Goal: Transaction & Acquisition: Purchase product/service

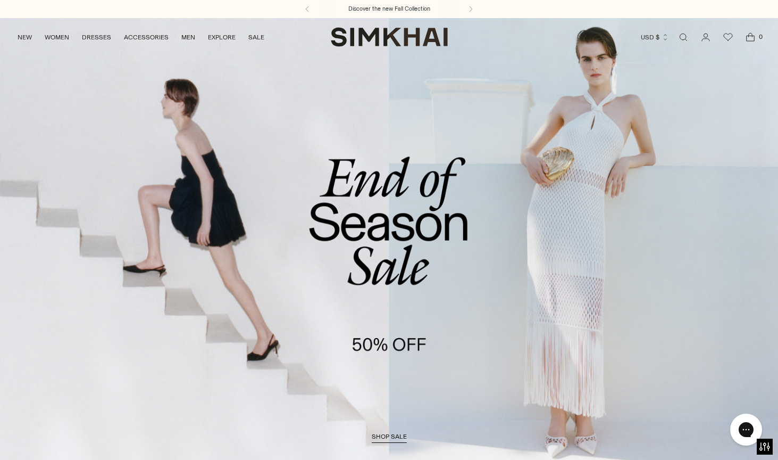
drag, startPoint x: 416, startPoint y: 317, endPoint x: 402, endPoint y: 359, distance: 44.3
click at [416, 318] on link "/collections/sale" at bounding box center [389, 241] width 778 height 446
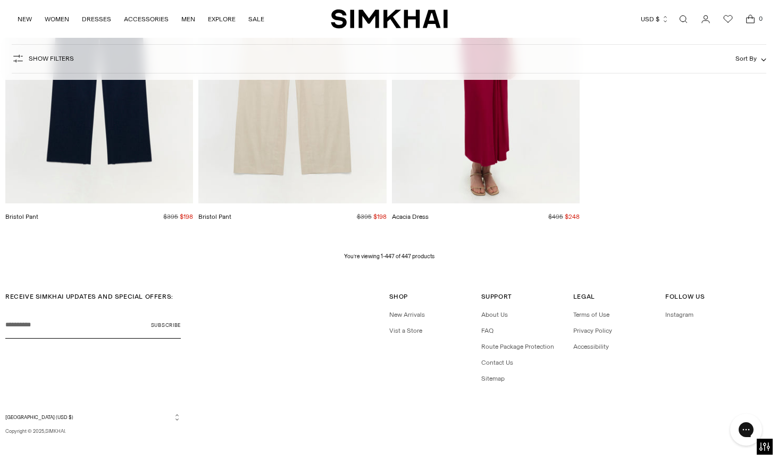
scroll to position [37424, 0]
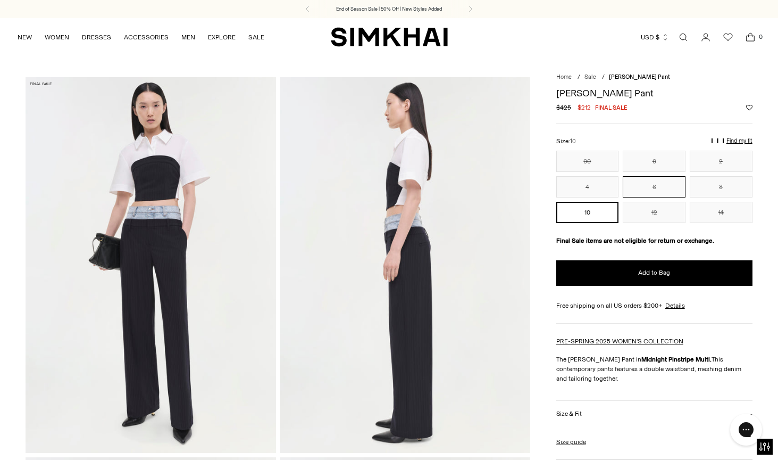
click at [669, 189] on button "6" at bounding box center [654, 186] width 63 height 21
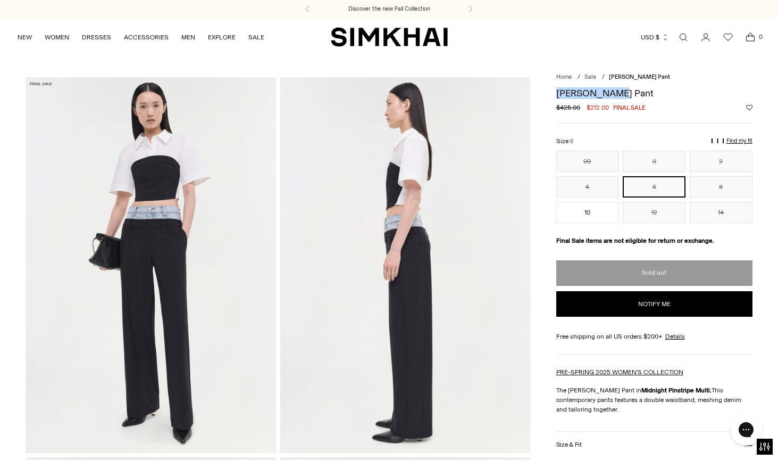
drag, startPoint x: 626, startPoint y: 96, endPoint x: 553, endPoint y: 96, distance: 73.4
copy h1 "[PERSON_NAME] Pant"
